Goal: Transaction & Acquisition: Purchase product/service

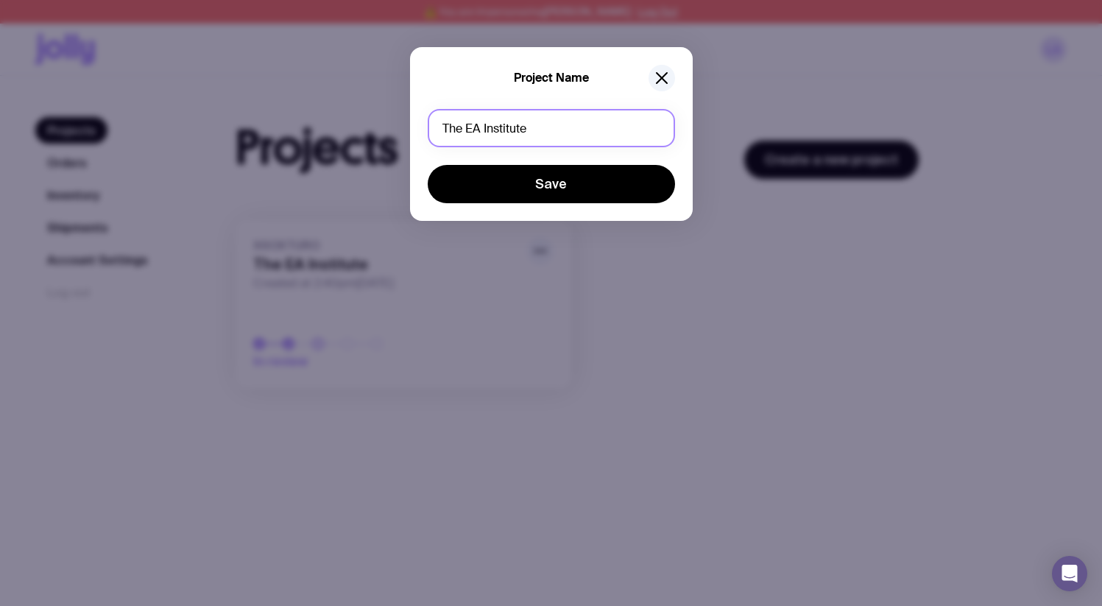
drag, startPoint x: 524, startPoint y: 130, endPoint x: 406, endPoint y: 128, distance: 117.8
click at [406, 128] on div "Project Name The EA Institute Save" at bounding box center [551, 303] width 1102 height 606
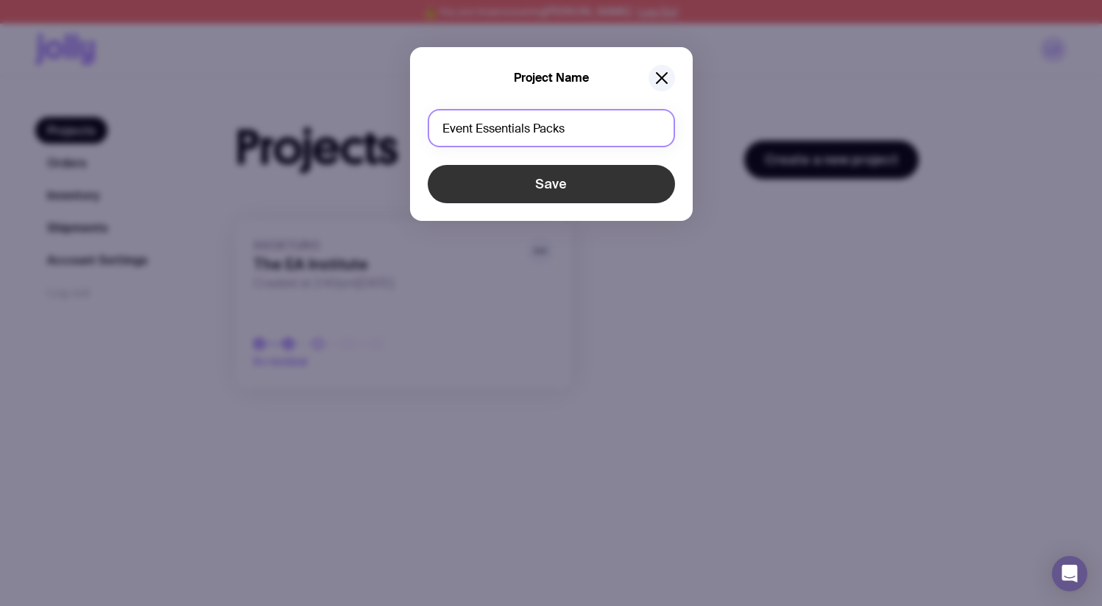
type input "Event Essentials Packs"
click at [510, 185] on button "Save" at bounding box center [551, 184] width 247 height 38
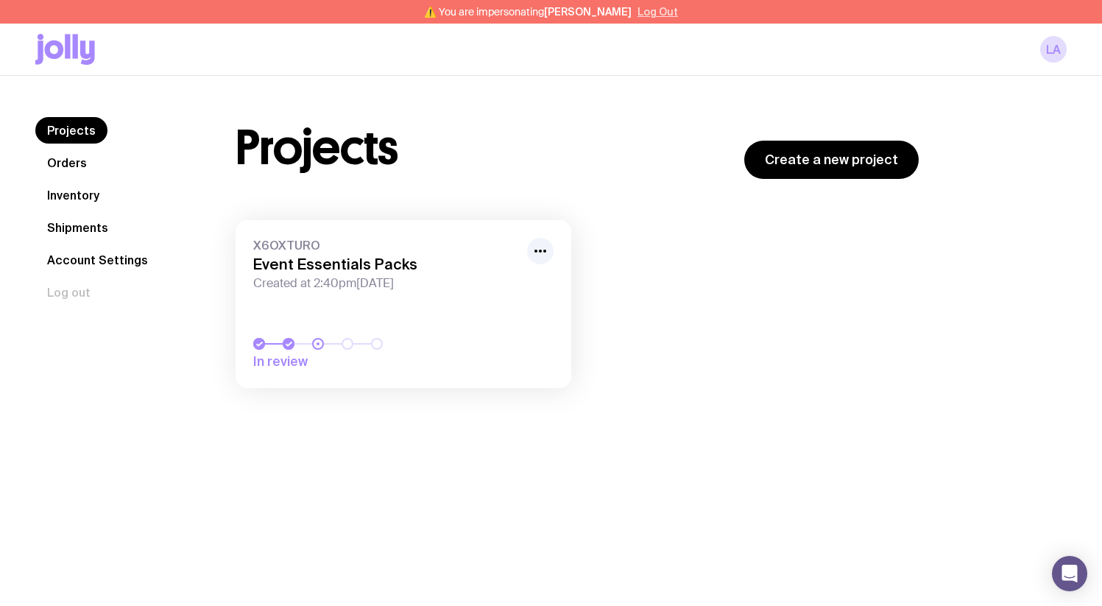
click at [646, 13] on button "Log Out" at bounding box center [657, 12] width 40 height 12
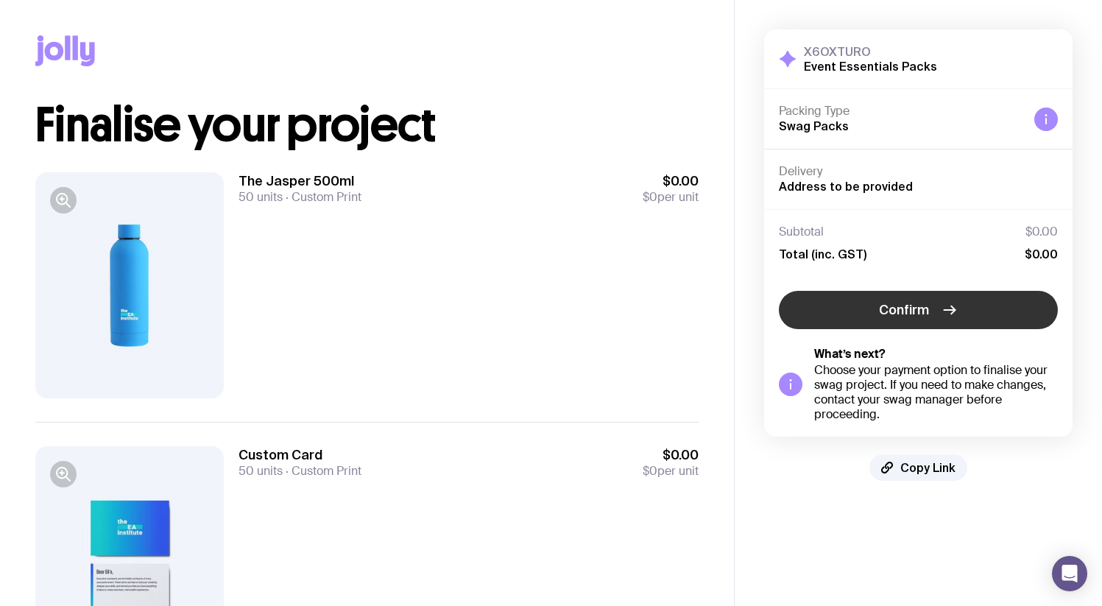
click at [909, 313] on span "Confirm" at bounding box center [904, 310] width 50 height 18
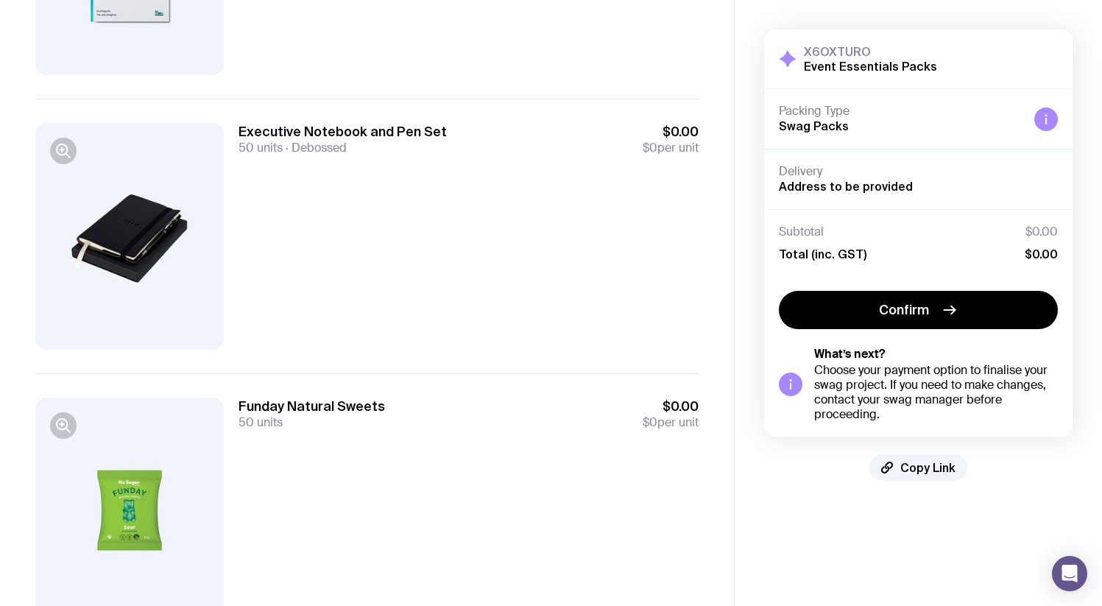
scroll to position [703, 0]
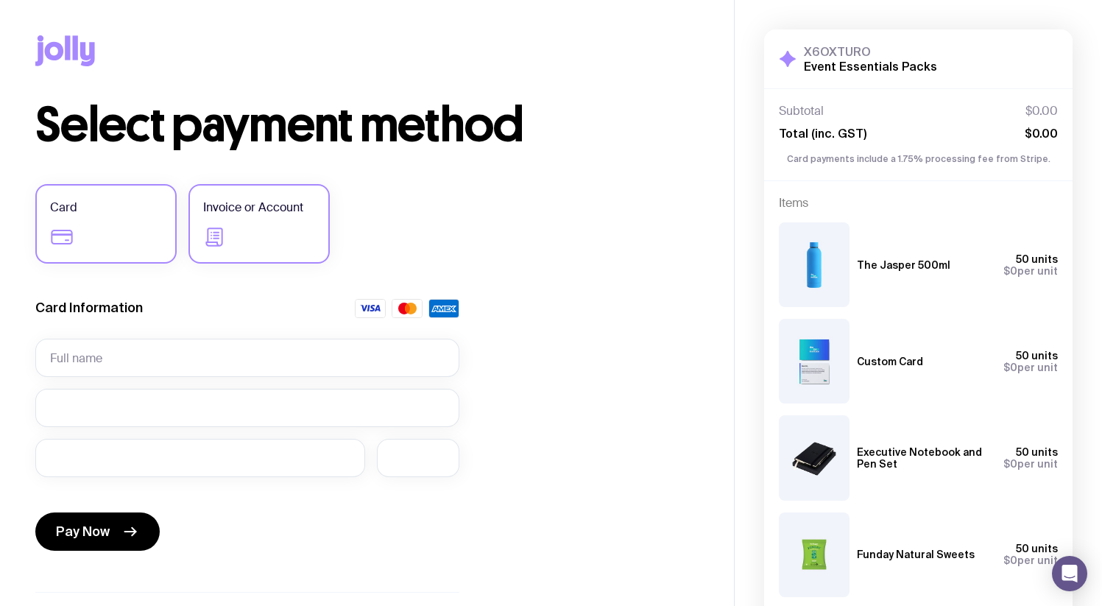
click at [242, 246] on label "Invoice or Account" at bounding box center [258, 223] width 141 height 79
click at [0, 0] on input "Invoice or Account" at bounding box center [0, 0] width 0 height 0
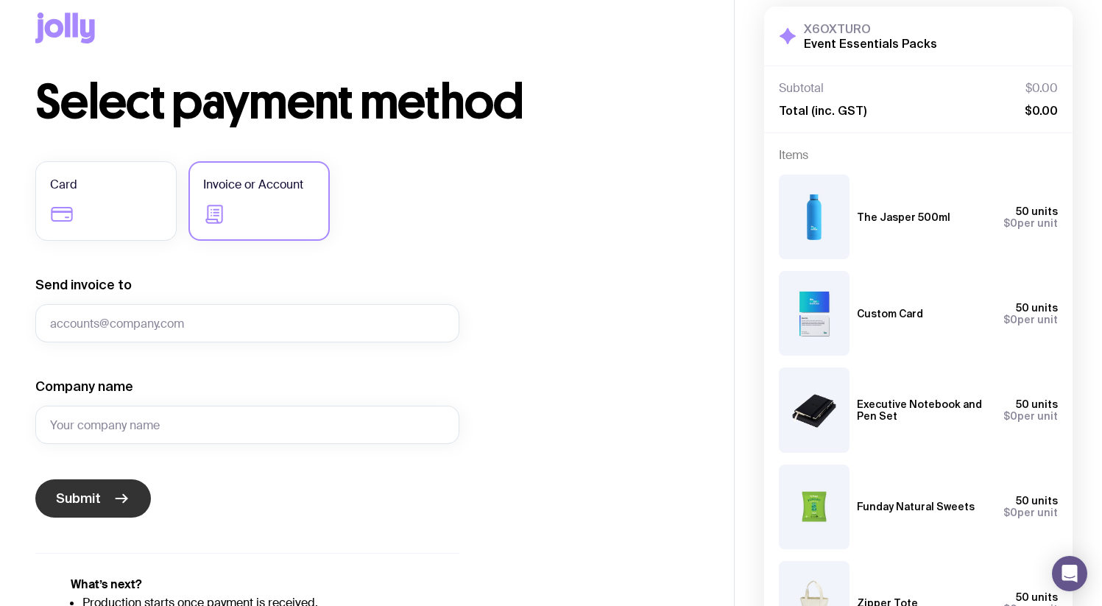
scroll to position [24, 0]
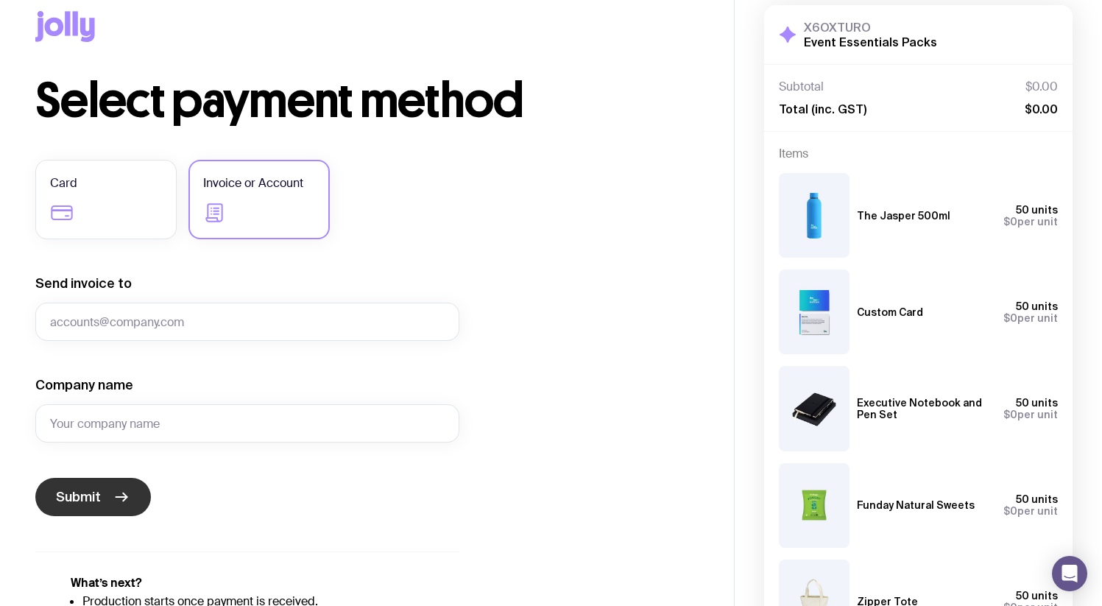
click at [100, 497] on button "Submit" at bounding box center [93, 497] width 116 height 38
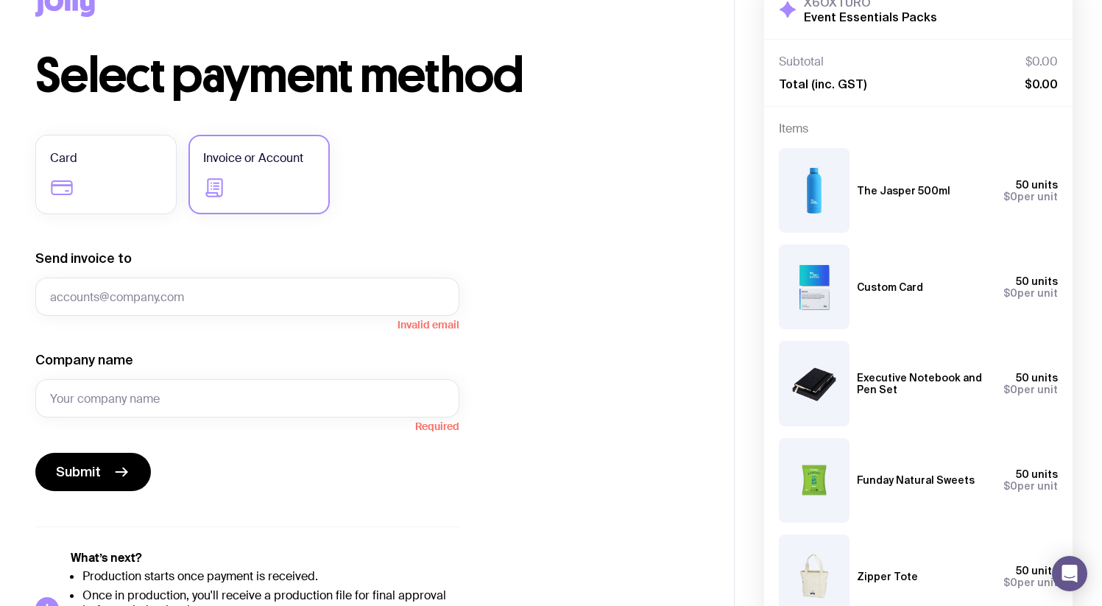
scroll to position [151, 0]
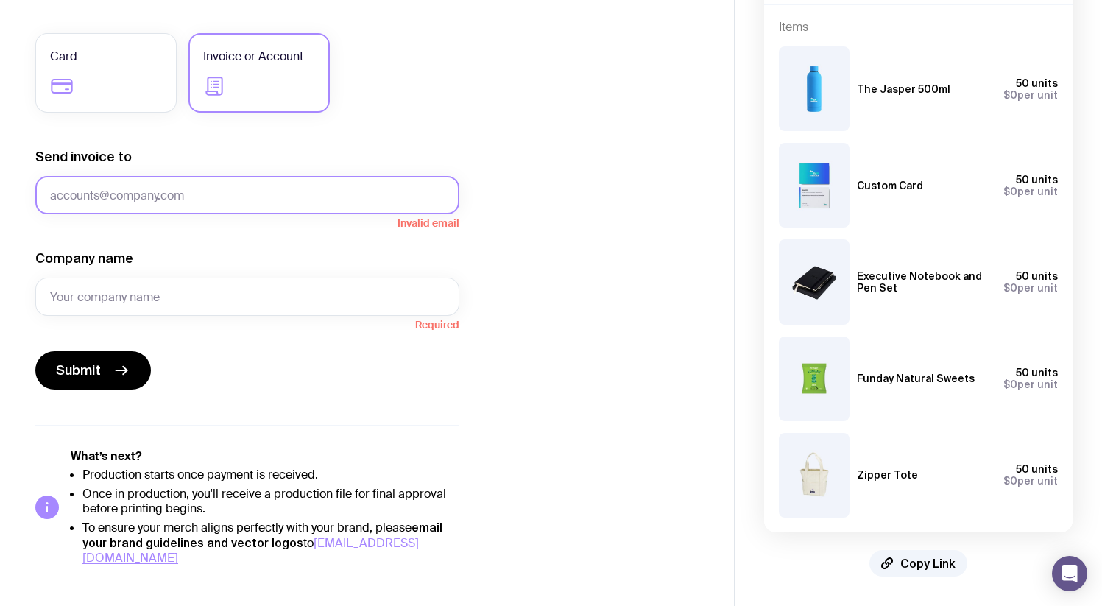
drag, startPoint x: 99, startPoint y: 373, endPoint x: 137, endPoint y: 205, distance: 171.9
click at [105, 361] on button "Submit" at bounding box center [93, 370] width 116 height 38
click at [138, 194] on input "Send invoice to" at bounding box center [247, 195] width 424 height 38
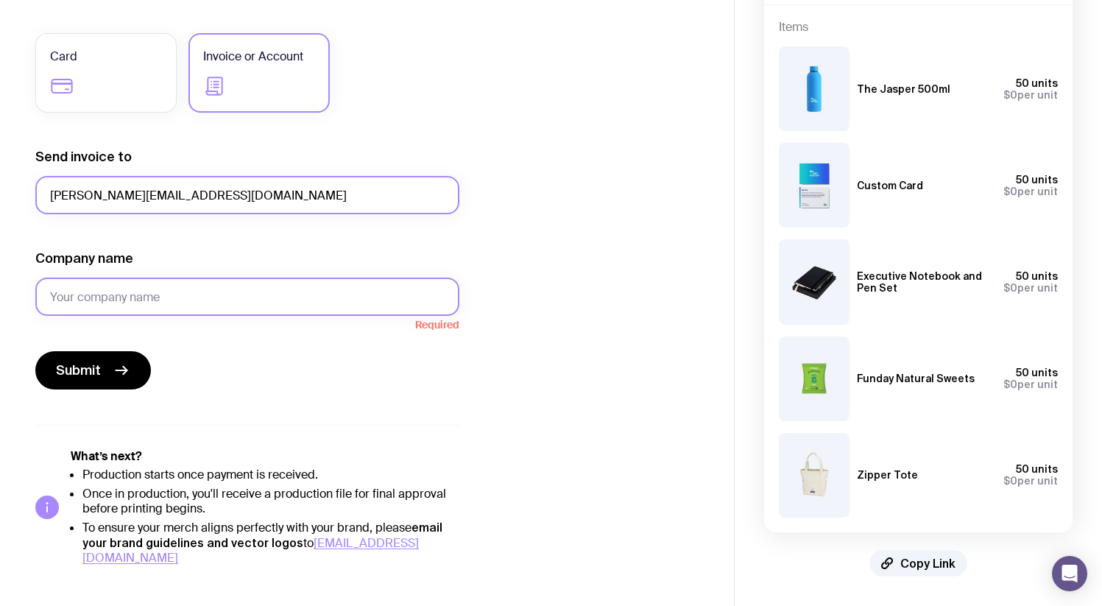
type input "[PERSON_NAME][EMAIL_ADDRESS][DOMAIN_NAME]"
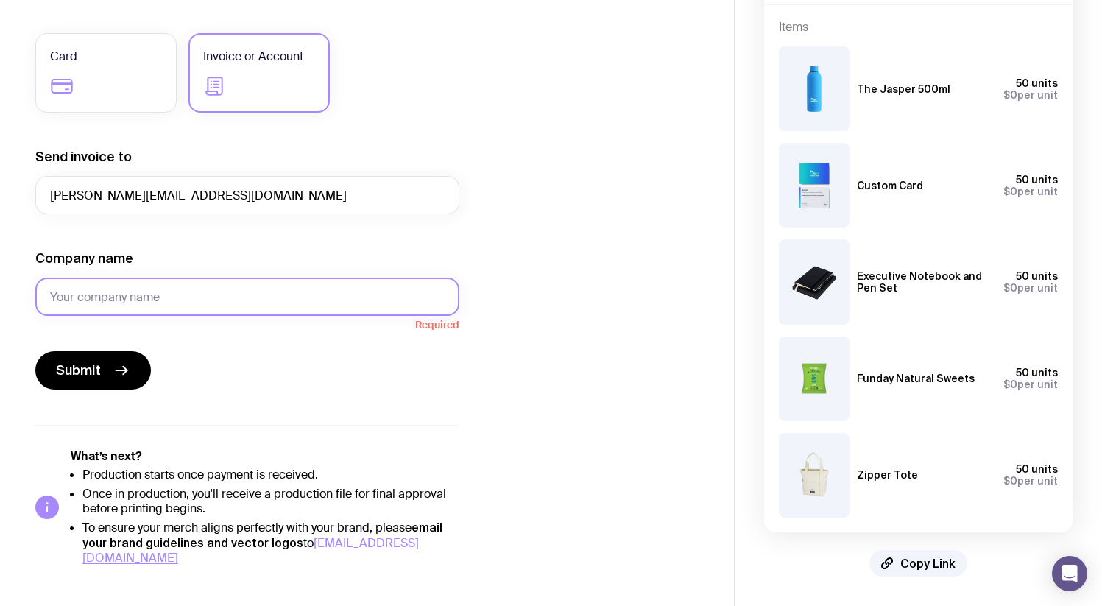
click at [116, 288] on input "Company name" at bounding box center [247, 296] width 424 height 38
type input "Jolly"
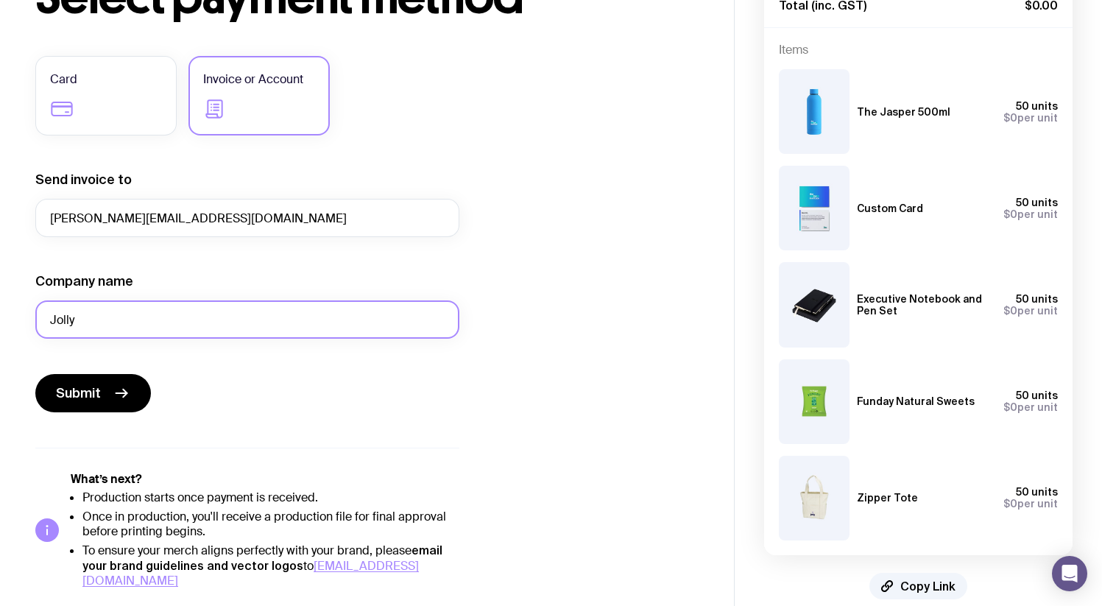
scroll to position [113, 0]
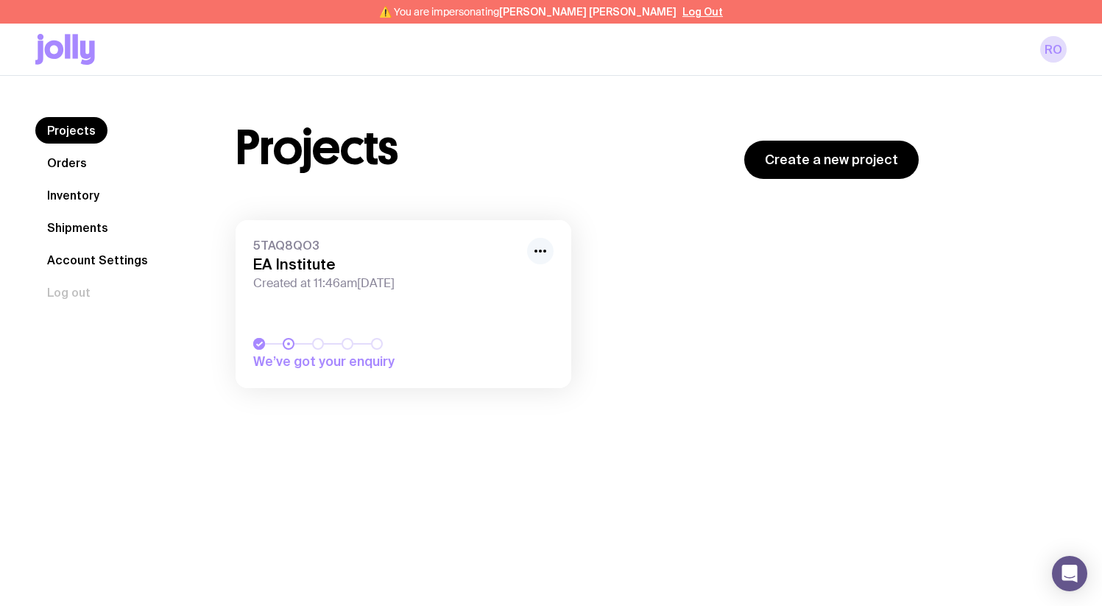
drag, startPoint x: 541, startPoint y: 247, endPoint x: 553, endPoint y: 246, distance: 11.8
click at [541, 247] on icon "button" at bounding box center [540, 251] width 18 height 18
click at [537, 285] on button "Rename" at bounding box center [506, 283] width 71 height 15
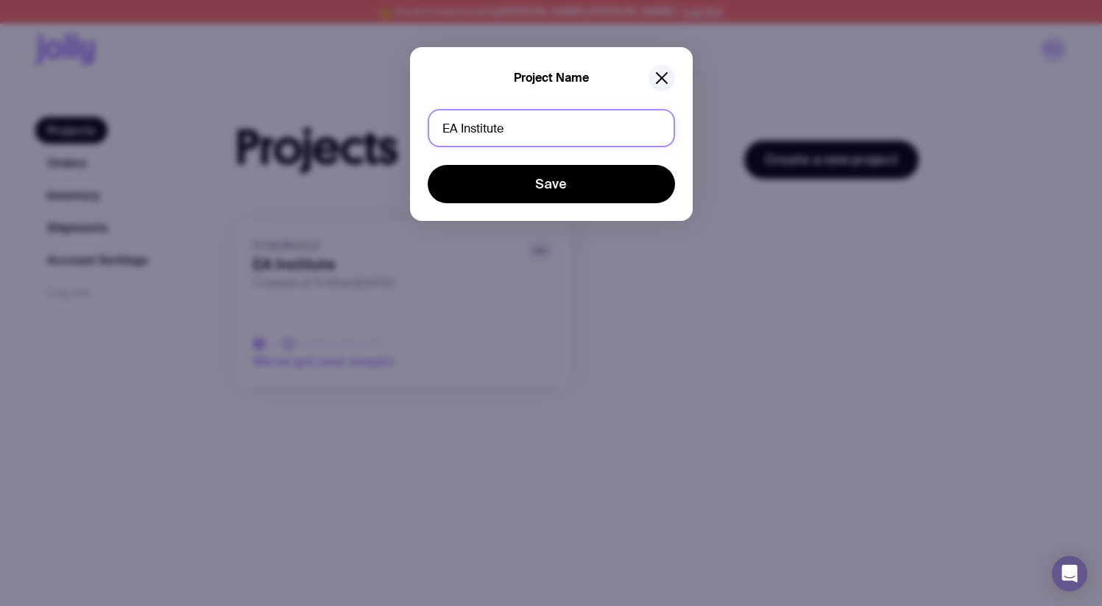
drag, startPoint x: 507, startPoint y: 135, endPoint x: 449, endPoint y: 132, distance: 58.2
click at [454, 132] on input "EA Institute" at bounding box center [551, 128] width 247 height 38
type input "EA Event Essentials Pack"
click at [428, 165] on button "Save" at bounding box center [551, 184] width 247 height 38
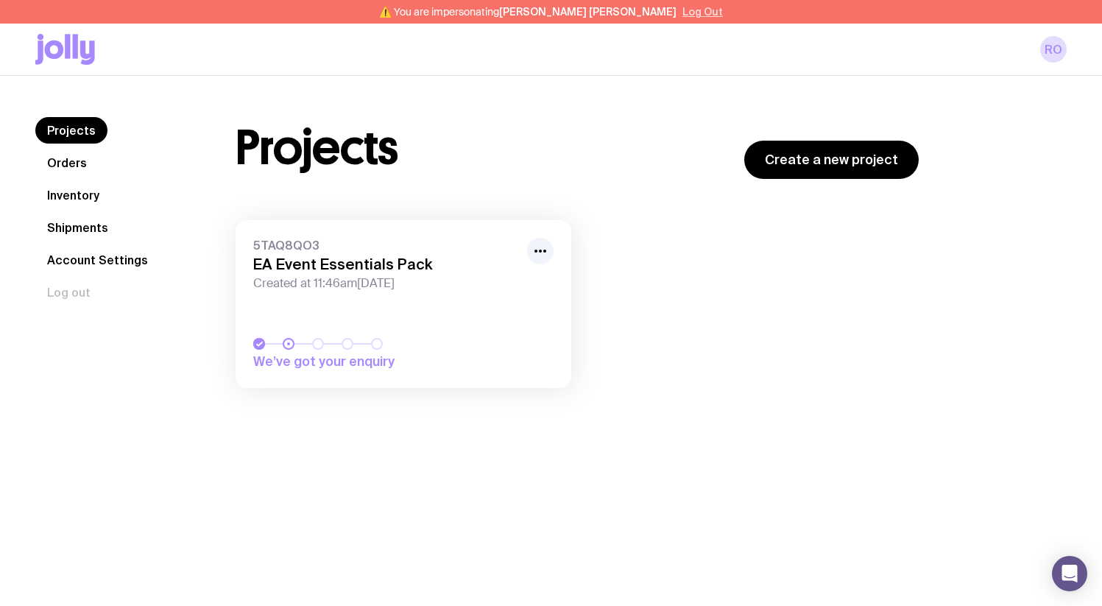
click at [682, 13] on button "Log Out" at bounding box center [702, 12] width 40 height 12
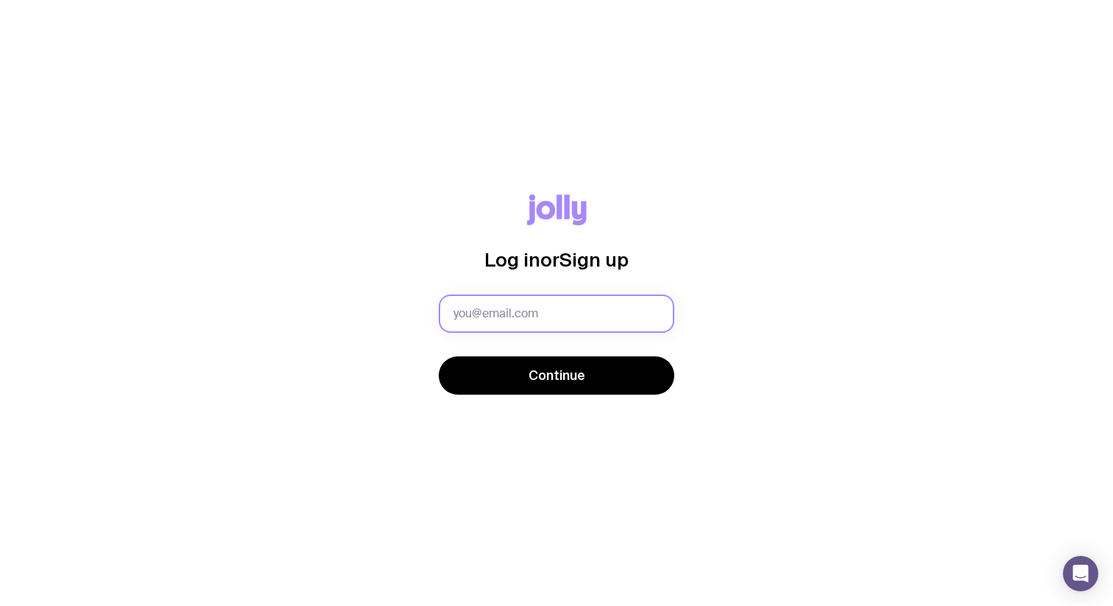
click at [512, 317] on input "text" at bounding box center [556, 313] width 235 height 38
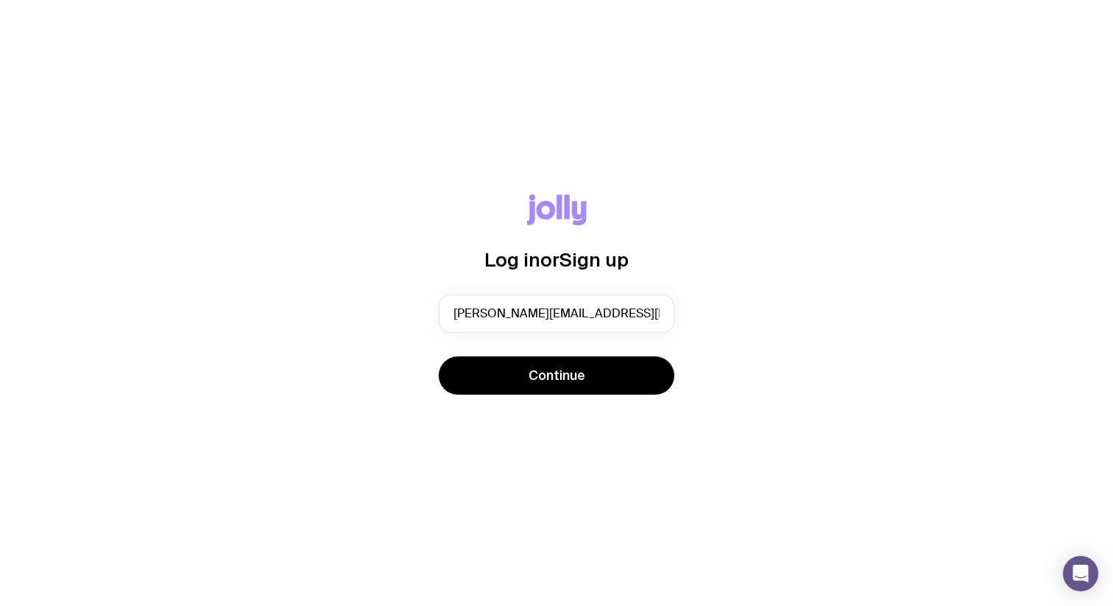
drag, startPoint x: 648, startPoint y: 314, endPoint x: 438, endPoint y: 315, distance: 209.7
click at [438, 315] on div "Log in or Sign up [PERSON_NAME][EMAIL_ADDRESS][DOMAIN_NAME] Continue" at bounding box center [556, 303] width 1042 height 218
type input "[PERSON_NAME][EMAIL_ADDRESS][DOMAIN_NAME]"
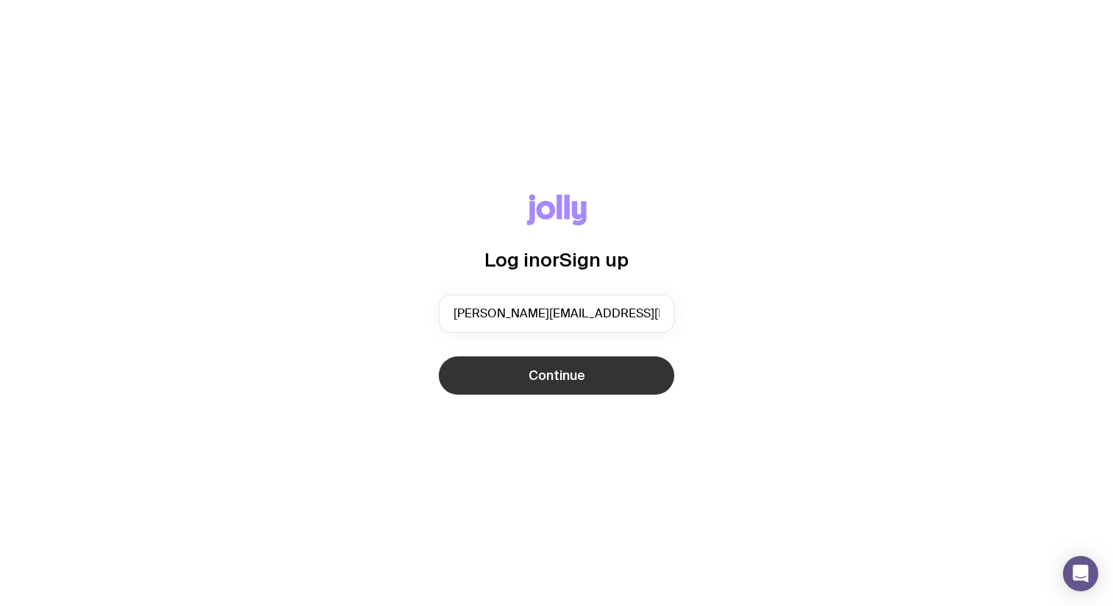
click at [548, 371] on span "Continue" at bounding box center [556, 375] width 57 height 18
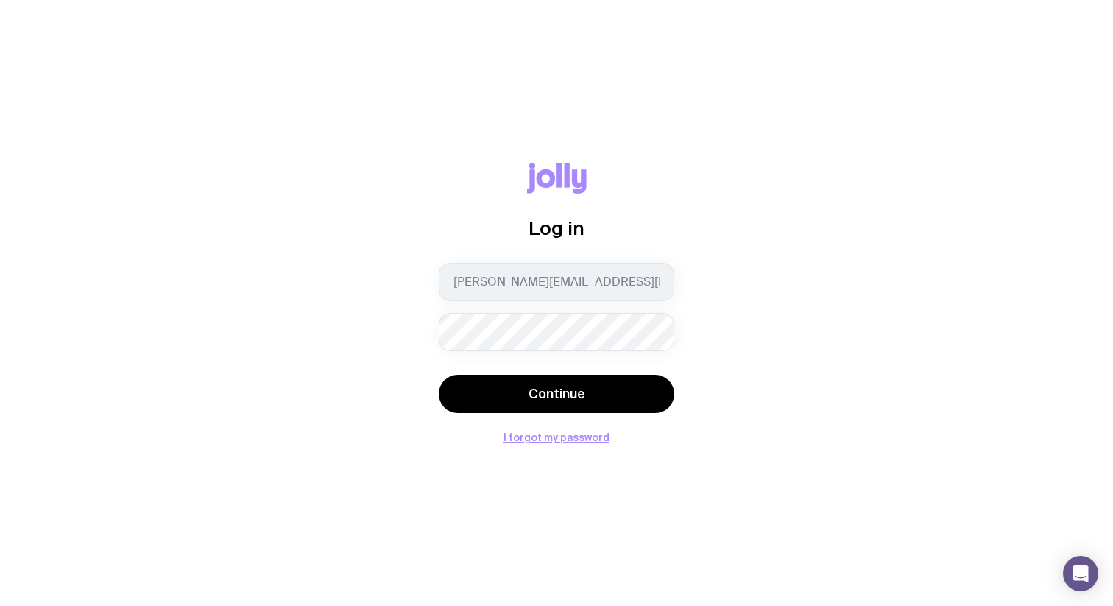
click at [439, 375] on button "Continue" at bounding box center [556, 394] width 235 height 38
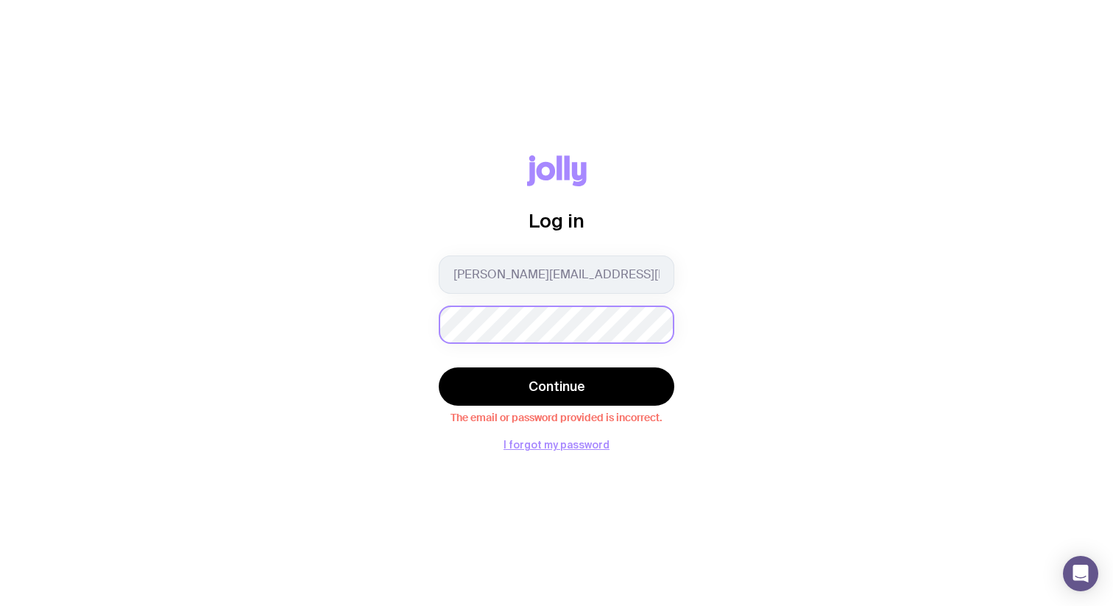
click at [380, 324] on div "Log in redmond@sendjolly.com.au Continue The email or password provided is inco…" at bounding box center [556, 302] width 1042 height 295
click at [439, 367] on button "Continue" at bounding box center [556, 386] width 235 height 38
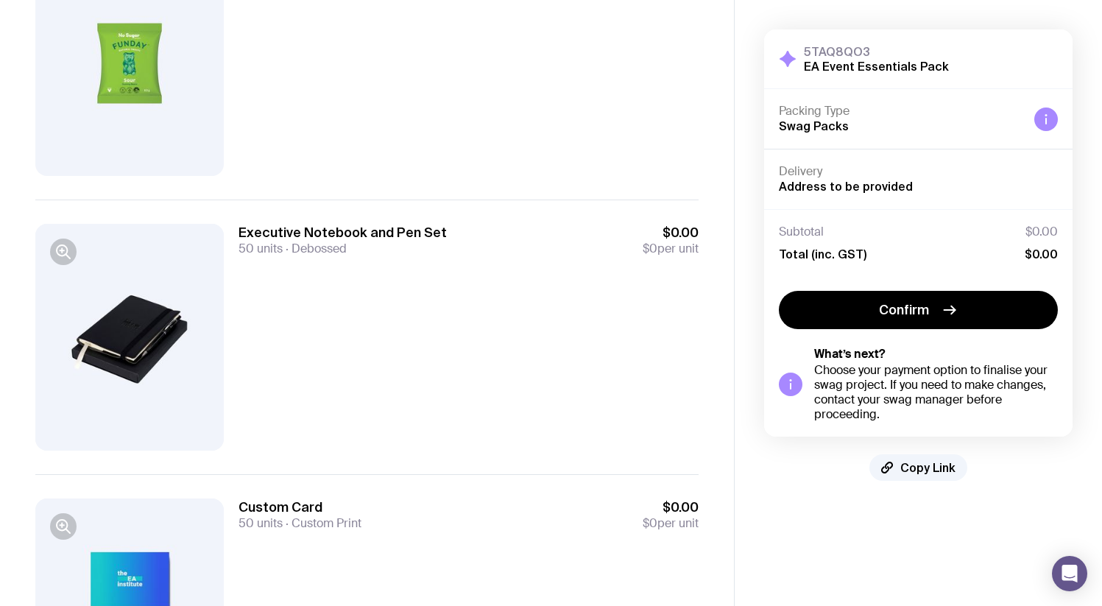
scroll to position [397, 0]
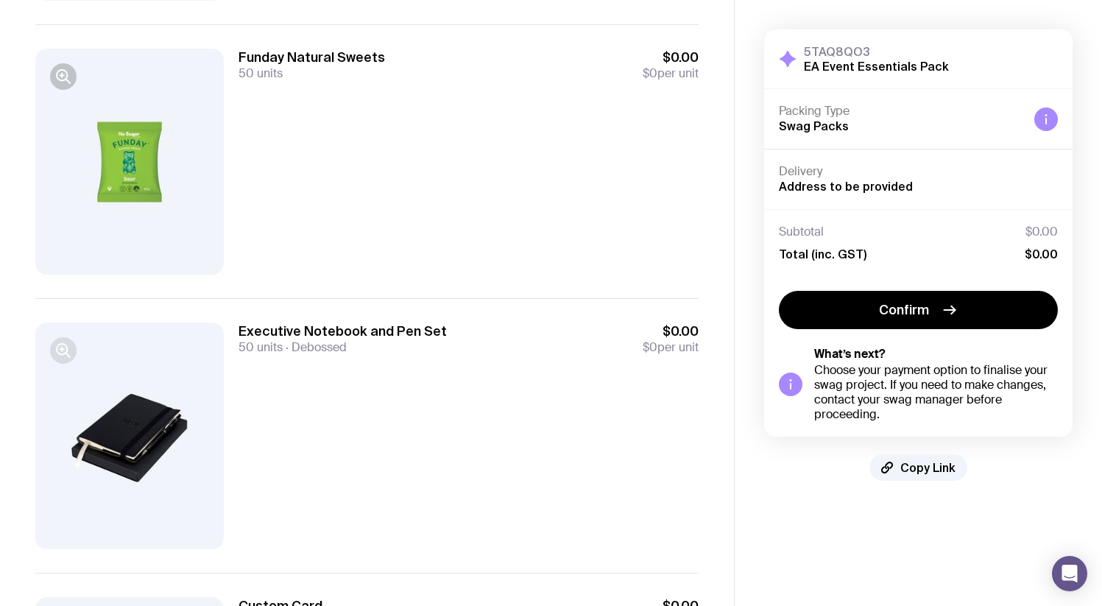
click at [69, 353] on icon "button" at bounding box center [63, 350] width 18 height 18
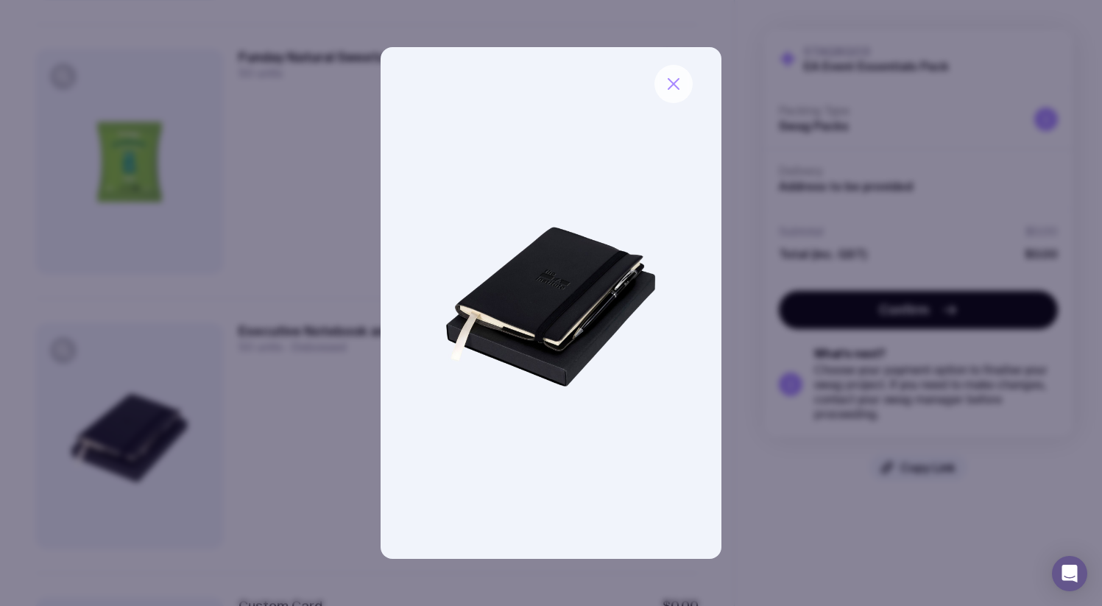
click at [670, 93] on button "button" at bounding box center [673, 84] width 38 height 38
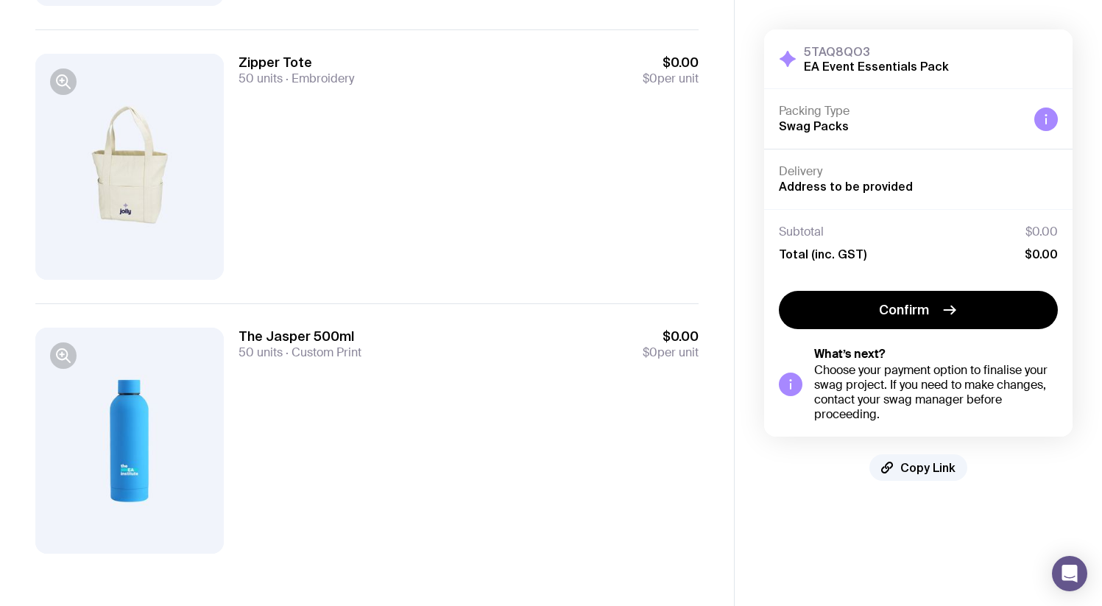
scroll to position [1215, 0]
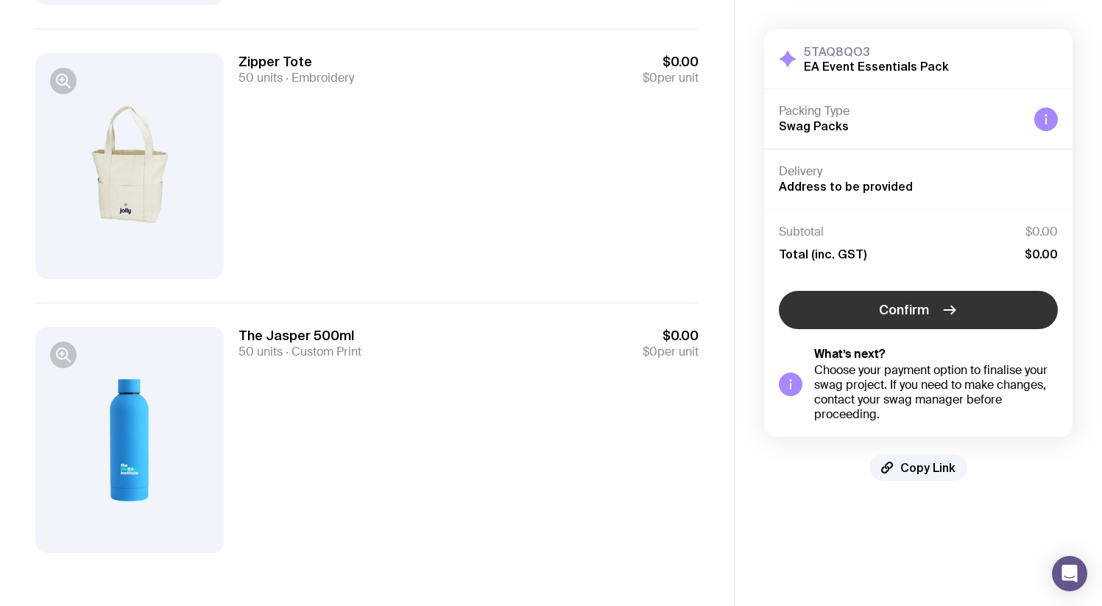
click at [963, 316] on button "Confirm" at bounding box center [918, 310] width 279 height 38
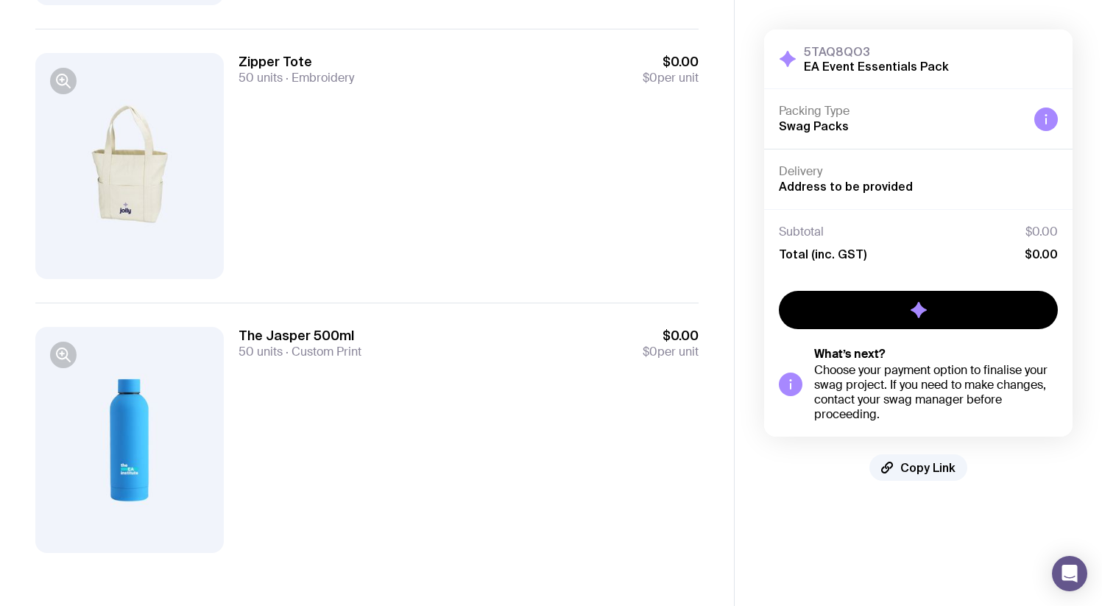
scroll to position [0, 0]
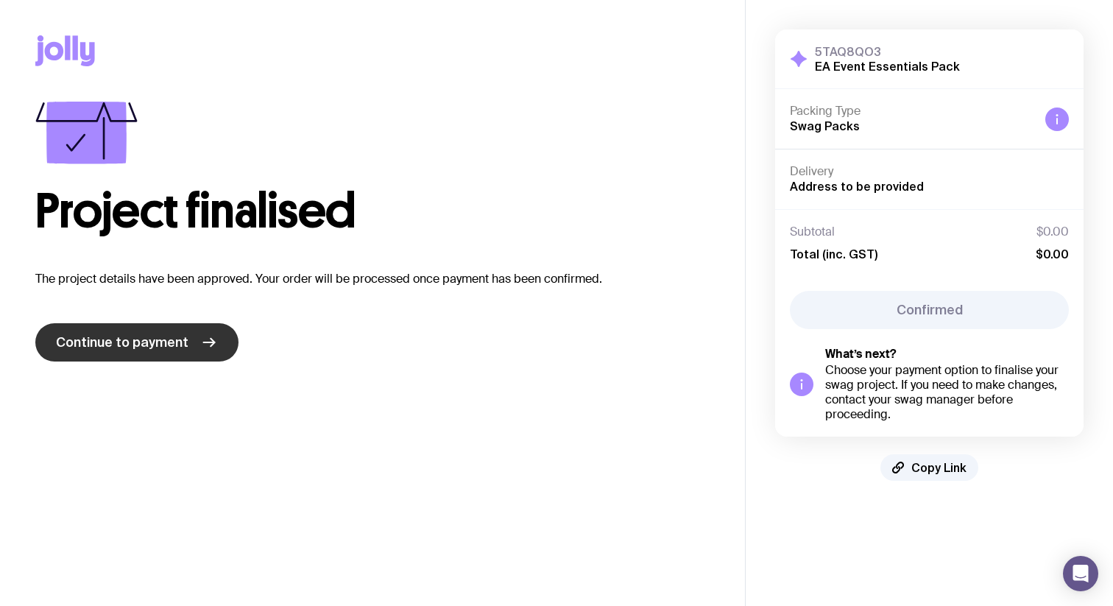
click at [134, 342] on span "Continue to payment" at bounding box center [122, 342] width 132 height 18
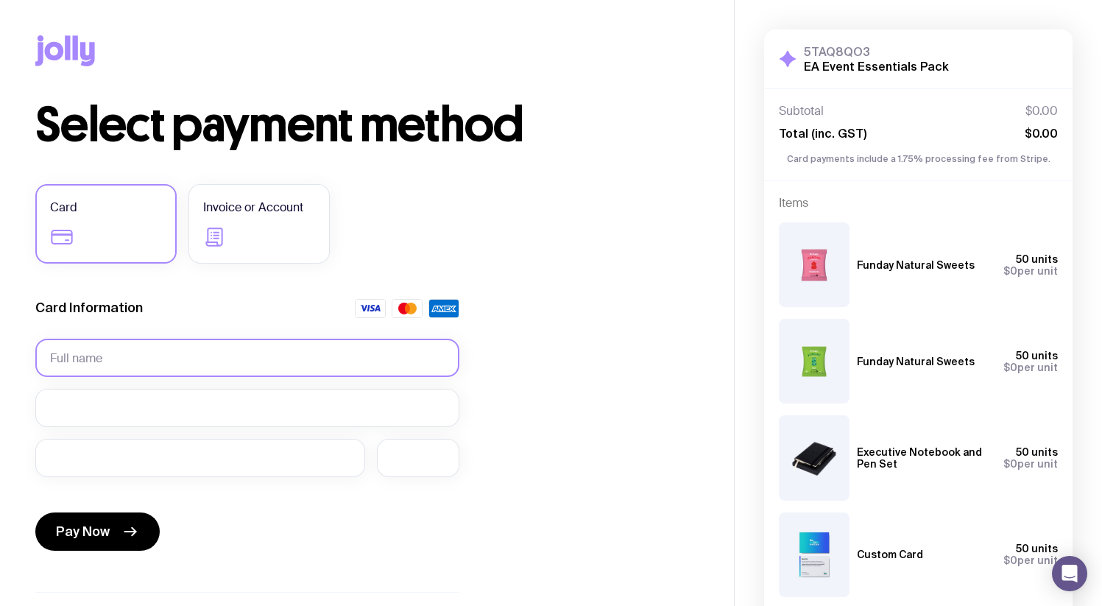
click at [117, 368] on input "text" at bounding box center [247, 357] width 424 height 38
click at [520, 345] on div "Select payment method Card Invoice or Account Card Information Pay Now What’s n…" at bounding box center [366, 408] width 663 height 613
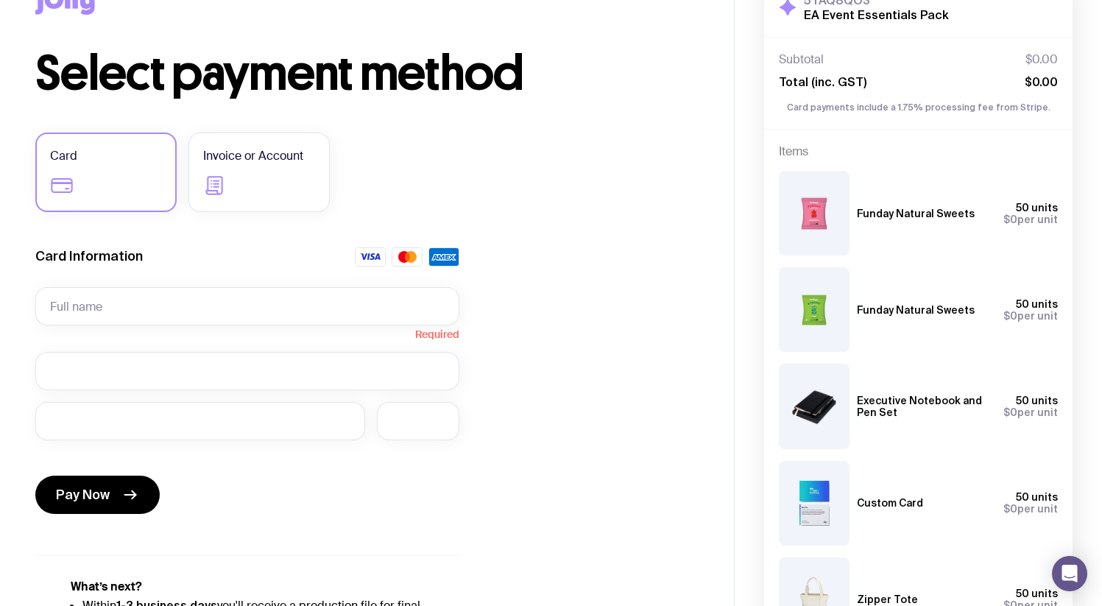
scroll to position [53, 0]
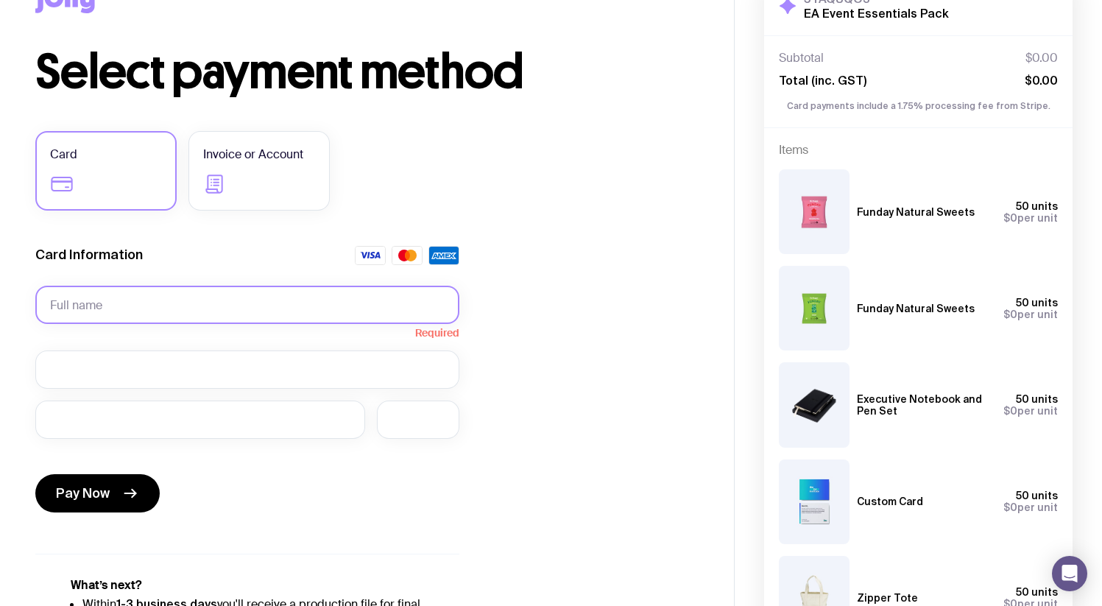
click at [430, 306] on input "text" at bounding box center [247, 305] width 424 height 38
drag, startPoint x: 531, startPoint y: 219, endPoint x: 208, endPoint y: 158, distance: 329.5
click at [508, 212] on div "Select payment method Card Invoice or Account Card Information Required Pay Now…" at bounding box center [366, 363] width 663 height 628
click at [196, 158] on label "Invoice or Account" at bounding box center [258, 170] width 141 height 79
click at [0, 0] on input "Invoice or Account" at bounding box center [0, 0] width 0 height 0
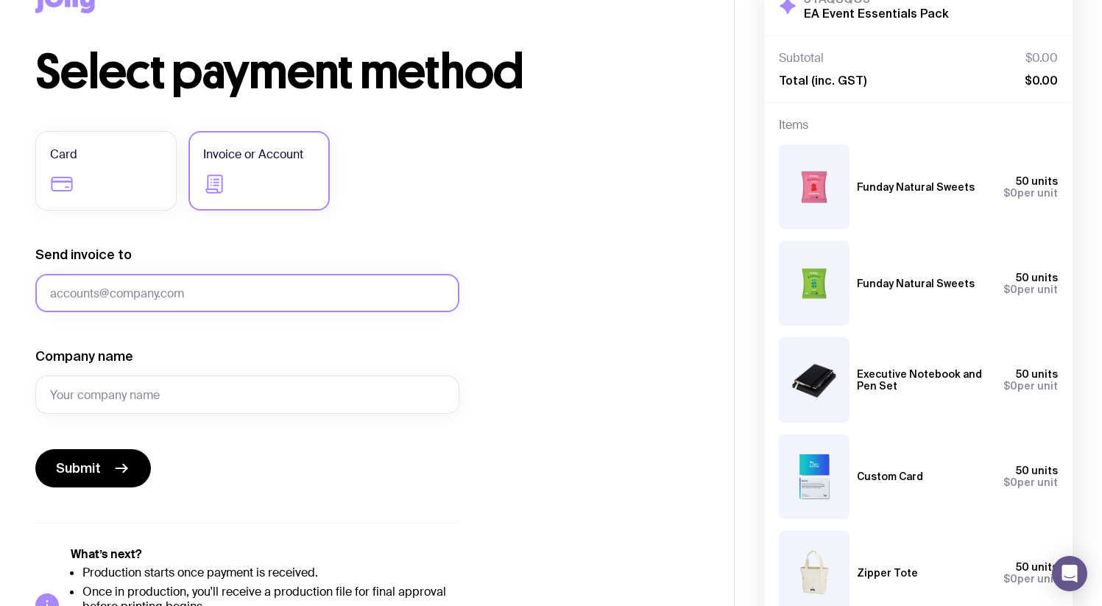
click at [121, 288] on input "Send invoice to" at bounding box center [247, 293] width 424 height 38
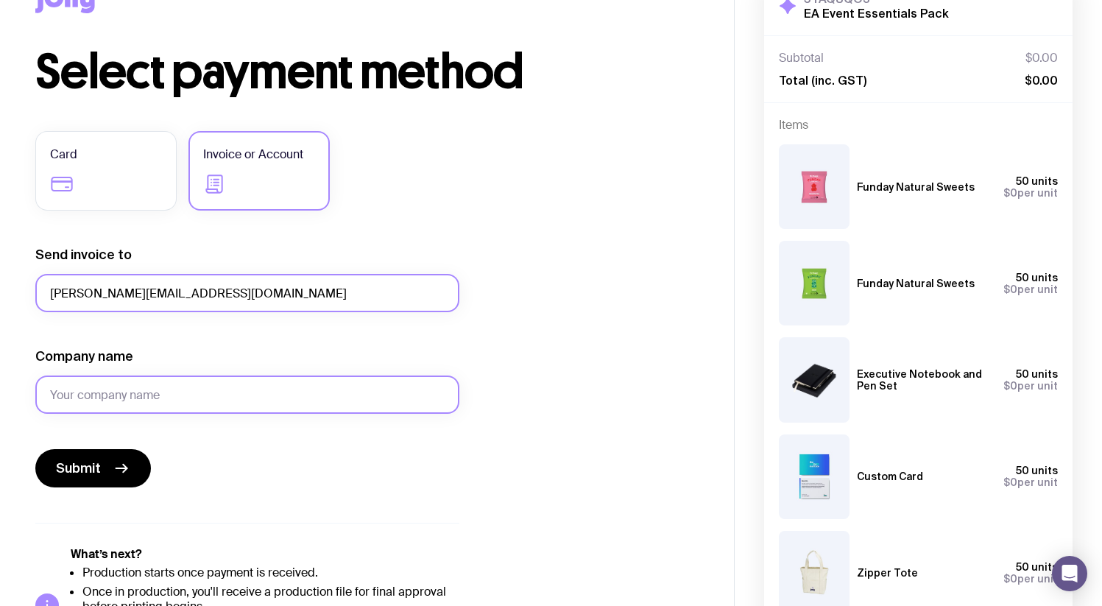
type input "[PERSON_NAME][EMAIL_ADDRESS][DOMAIN_NAME]"
click at [161, 390] on input "Company name" at bounding box center [247, 394] width 424 height 38
type input "Jolly"
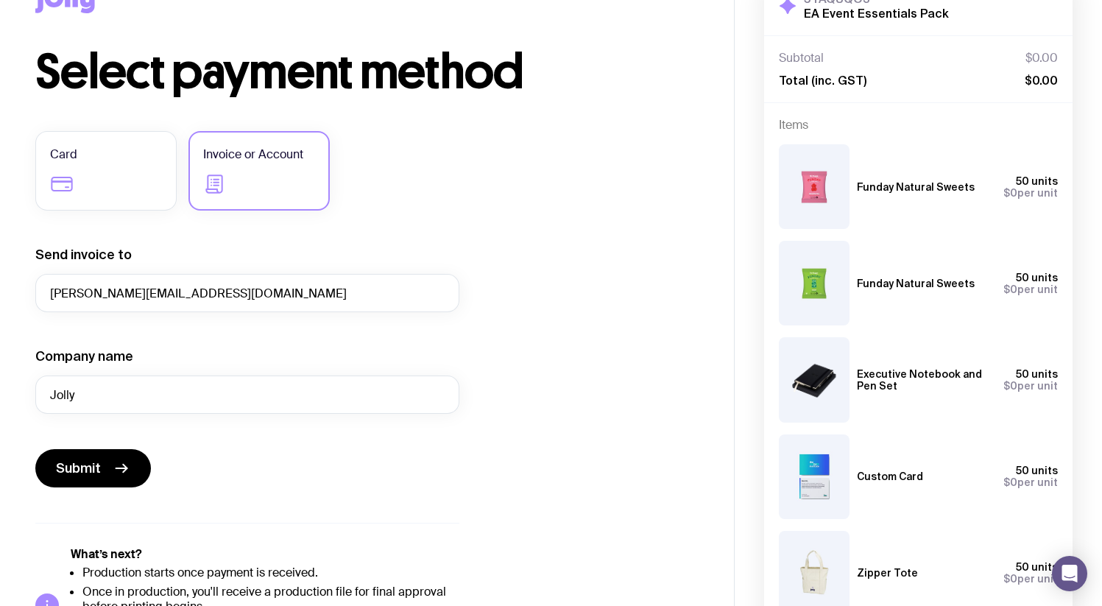
click at [240, 344] on form "Send invoice to [PERSON_NAME][EMAIL_ADDRESS][DOMAIN_NAME] Company name Jolly Su…" at bounding box center [247, 366] width 424 height 241
click at [157, 336] on form "Send invoice to [PERSON_NAME][EMAIL_ADDRESS][DOMAIN_NAME] Company name Jolly Su…" at bounding box center [247, 366] width 424 height 241
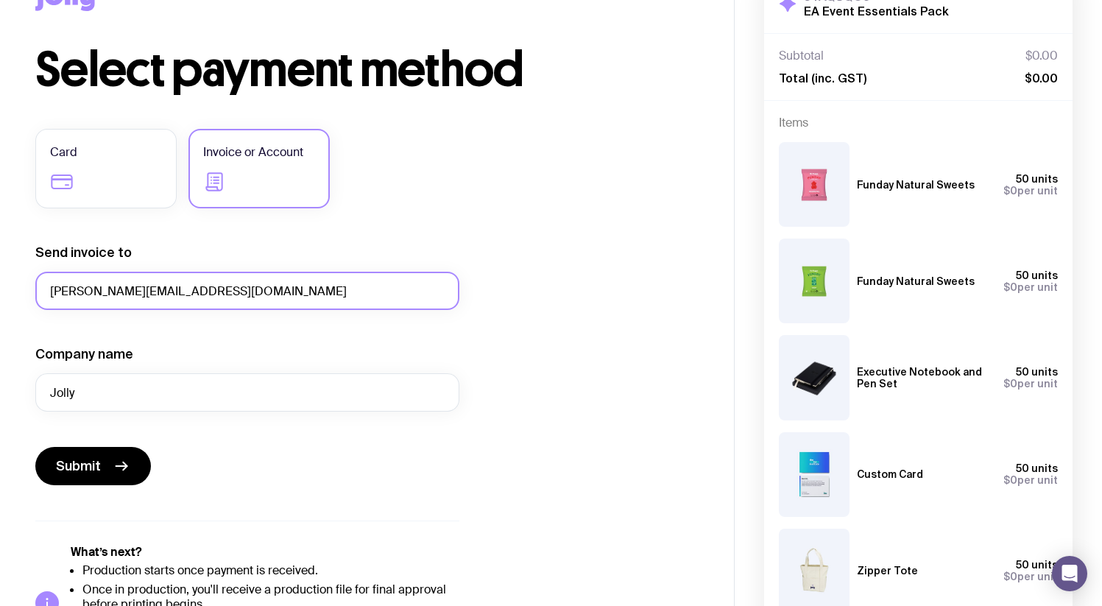
scroll to position [56, 0]
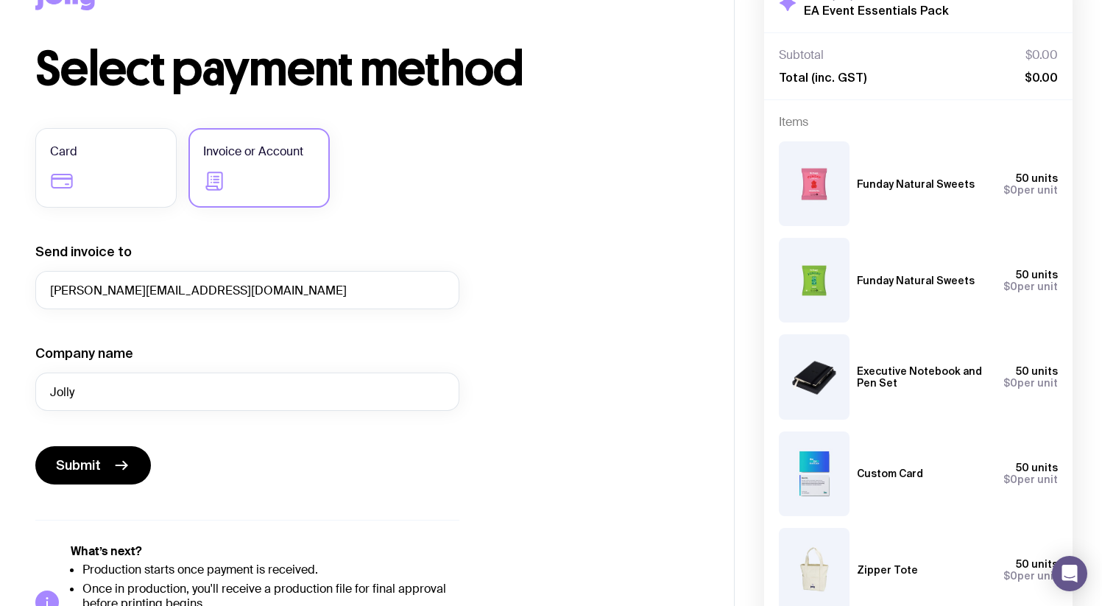
click at [238, 328] on form "Send invoice to [PERSON_NAME][EMAIL_ADDRESS][DOMAIN_NAME] Company name Jolly Su…" at bounding box center [247, 363] width 424 height 241
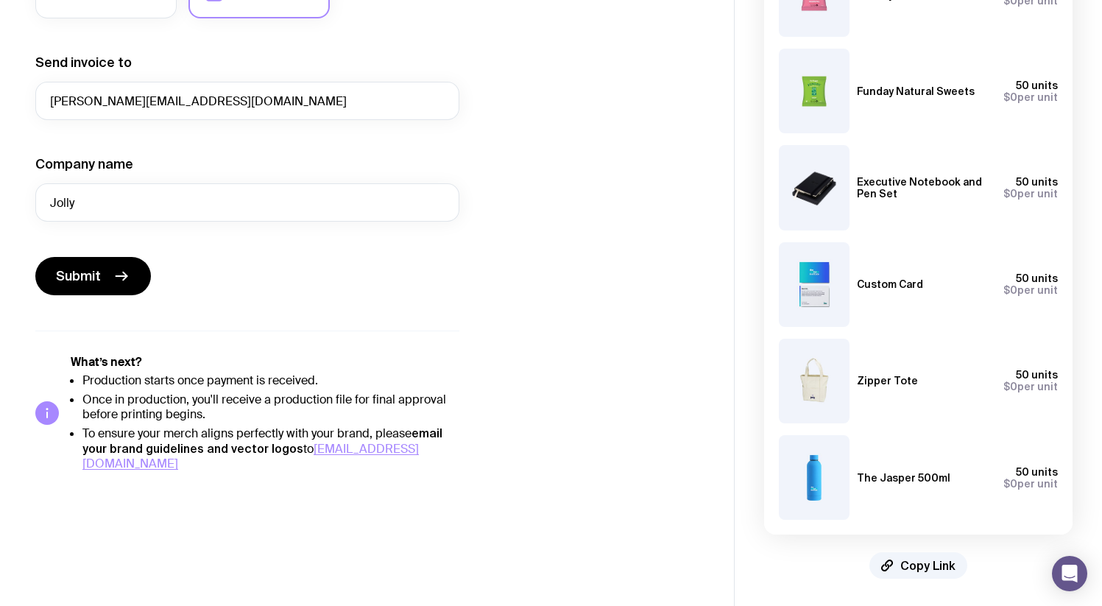
scroll to position [244, 0]
click at [65, 270] on span "Submit" at bounding box center [78, 277] width 45 height 18
